Goal: Navigation & Orientation: Find specific page/section

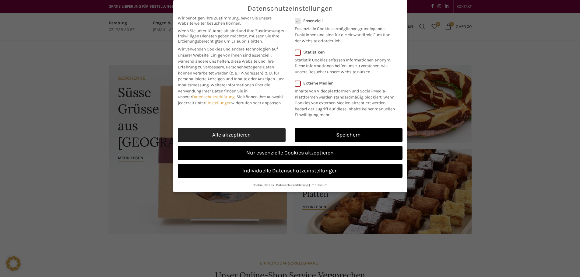
click at [217, 133] on link "Alle akzeptieren" at bounding box center [232, 135] width 108 height 14
checkbox input "true"
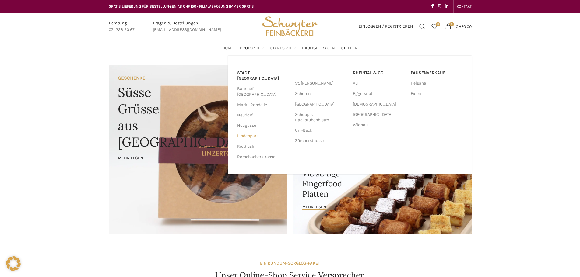
click at [246, 131] on link "Lindenpark" at bounding box center [263, 136] width 52 height 10
